Goal: Check status: Check status

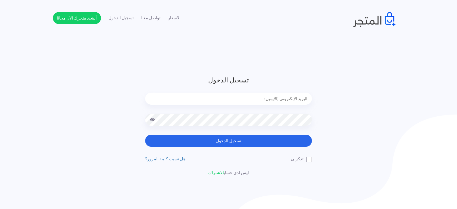
drag, startPoint x: 0, startPoint y: 0, endPoint x: 256, endPoint y: 96, distance: 273.1
click at [256, 96] on input "email" at bounding box center [228, 99] width 167 height 12
type input "[EMAIL_ADDRESS][DOMAIN_NAME]"
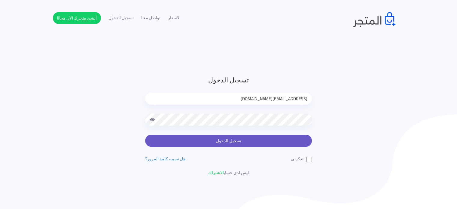
click at [270, 143] on button "تسجيل الدخول" at bounding box center [228, 141] width 167 height 12
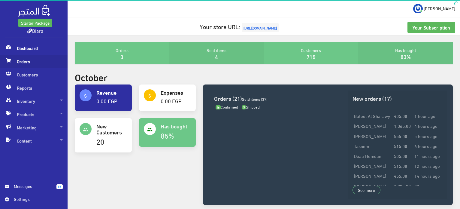
click at [23, 64] on span "Orders" at bounding box center [34, 61] width 58 height 13
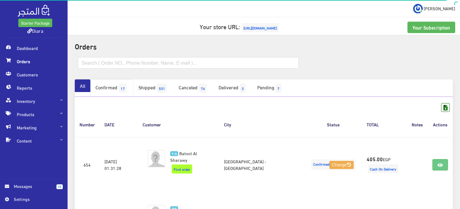
click at [122, 87] on span "17" at bounding box center [123, 88] width 8 height 9
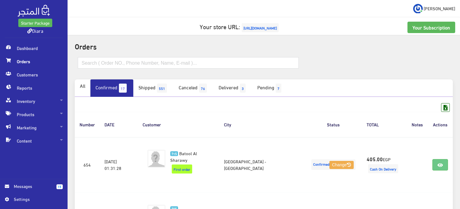
click at [244, 28] on span "[URL][DOMAIN_NAME]" at bounding box center [260, 27] width 37 height 9
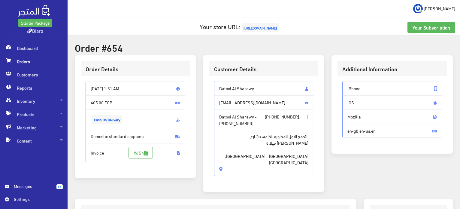
scroll to position [150, 0]
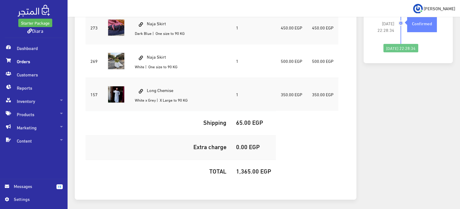
scroll to position [207, 0]
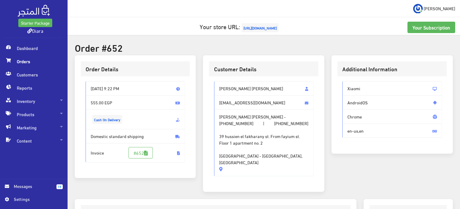
scroll to position [178, 0]
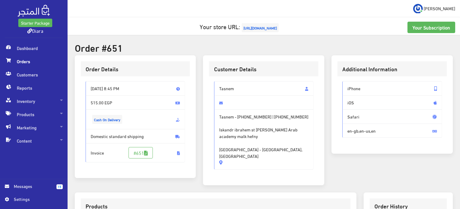
scroll to position [150, 0]
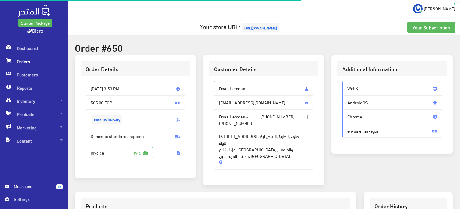
scroll to position [170, 0]
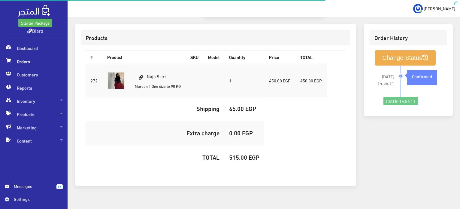
scroll to position [178, 0]
